Goal: Find specific page/section: Find specific page/section

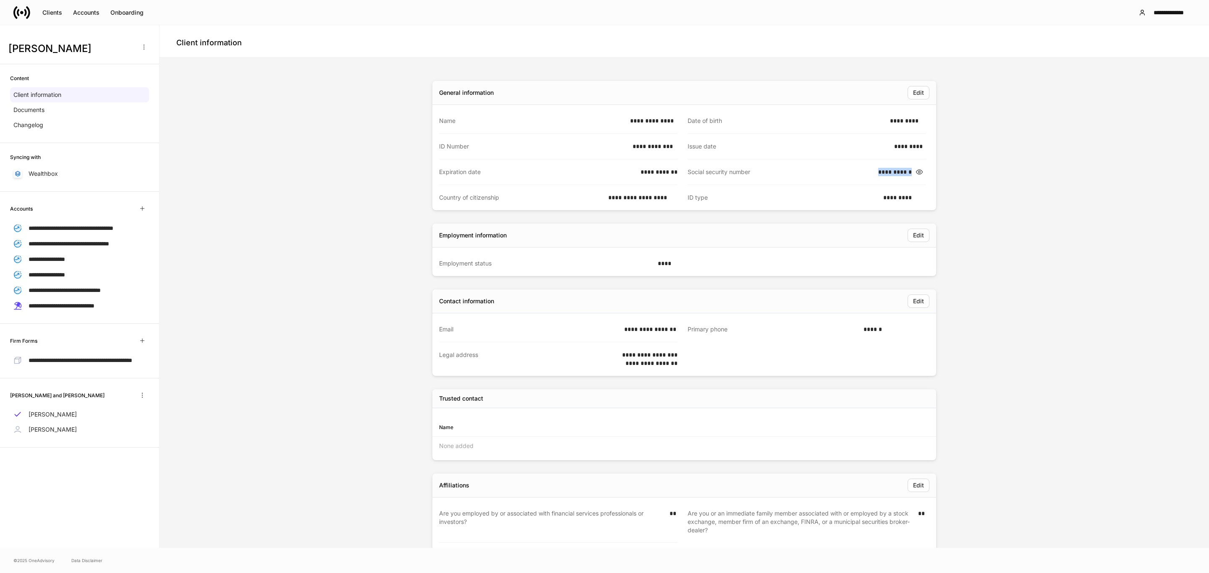
click at [25, 15] on icon at bounding box center [25, 12] width 3 height 7
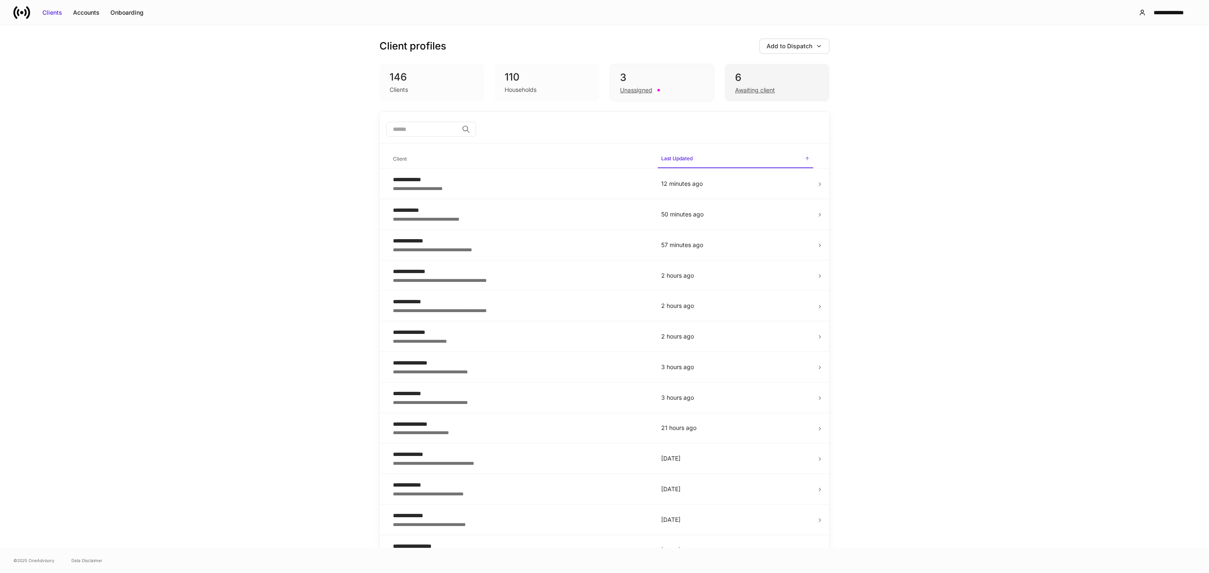
click at [773, 92] on div "Awaiting client" at bounding box center [777, 89] width 84 height 10
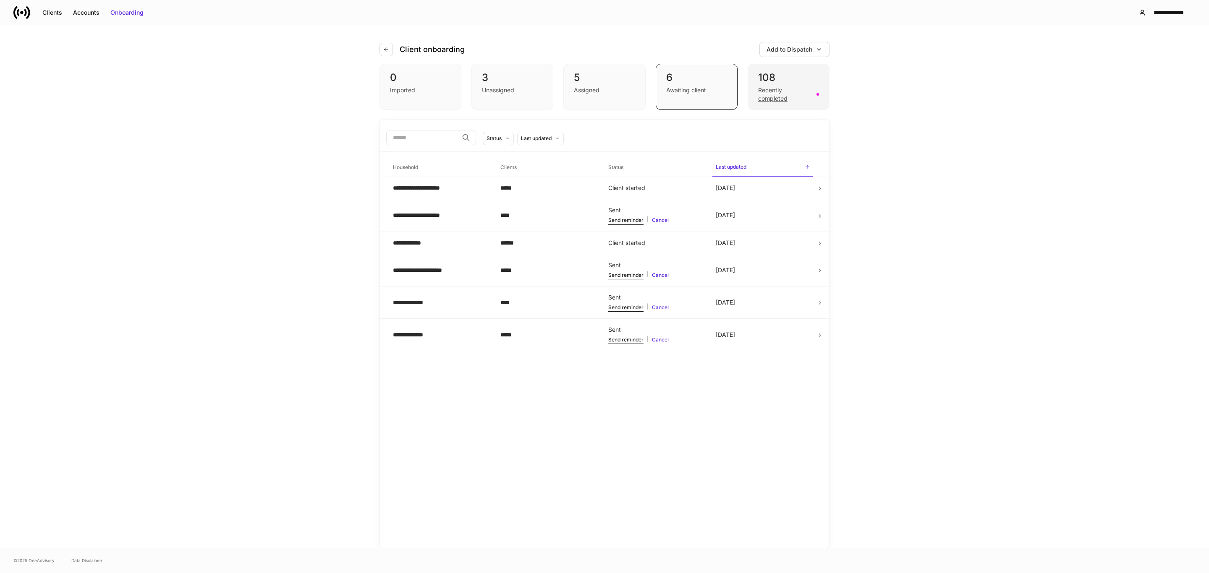
click at [781, 99] on div "Recently completed" at bounding box center [784, 94] width 53 height 17
